Goal: Information Seeking & Learning: Learn about a topic

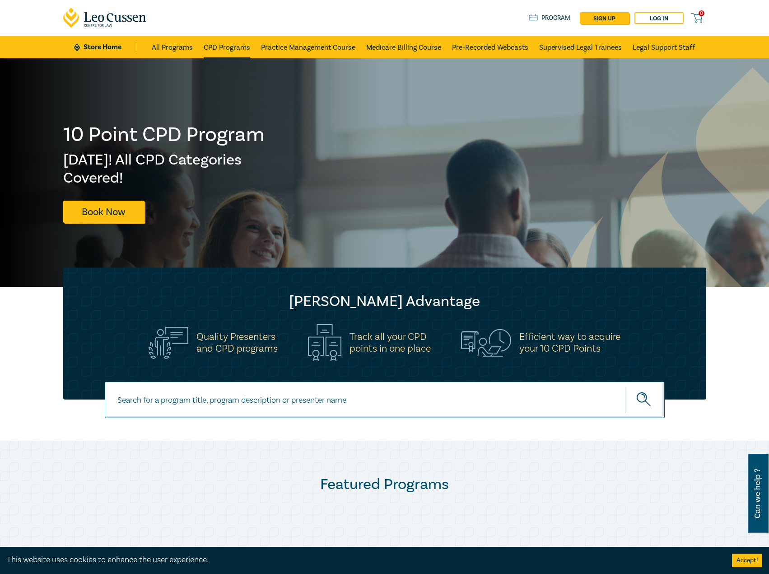
click at [229, 37] on link "CPD Programs" at bounding box center [227, 47] width 47 height 23
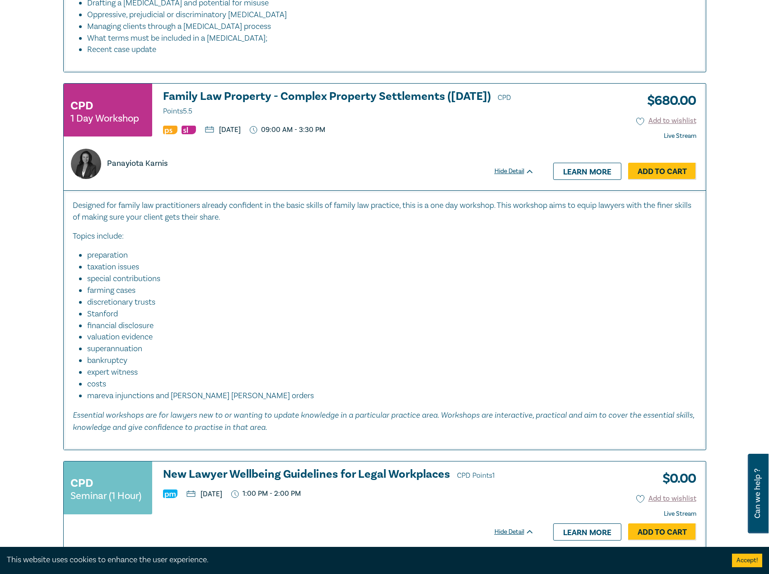
scroll to position [2213, 0]
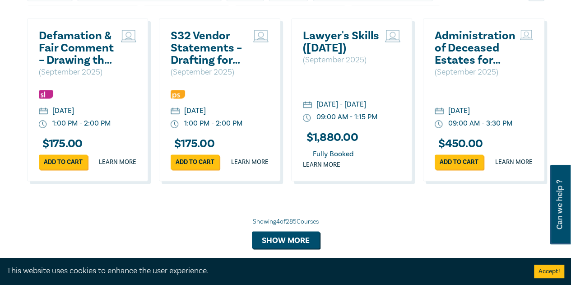
scroll to position [632, 0]
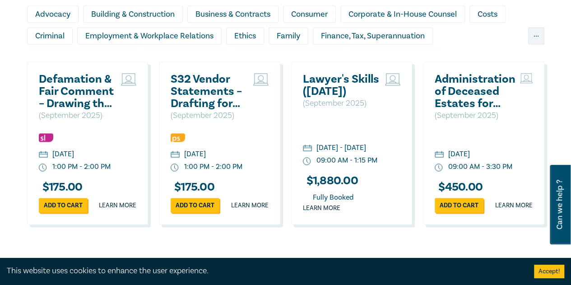
click at [329, 96] on h2 "Lawyer's Skills (September 2025)" at bounding box center [342, 85] width 78 height 24
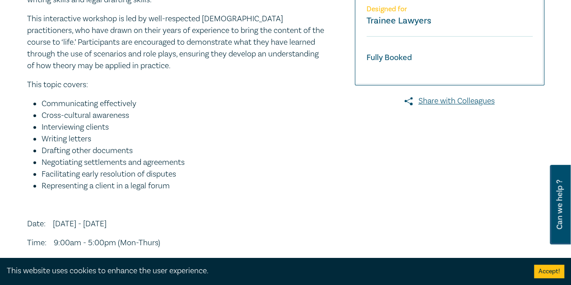
scroll to position [316, 0]
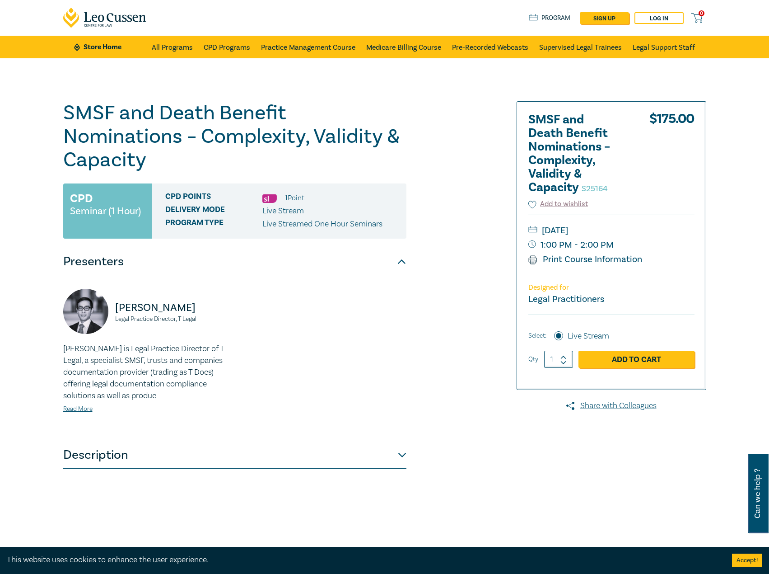
click at [380, 465] on button "Description" at bounding box center [234, 454] width 343 height 27
